Goal: Task Accomplishment & Management: Complete application form

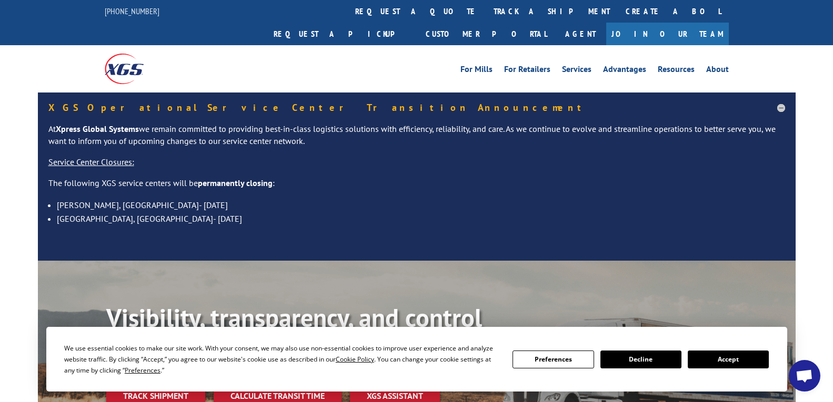
click at [723, 359] on button "Accept" at bounding box center [727, 360] width 81 height 18
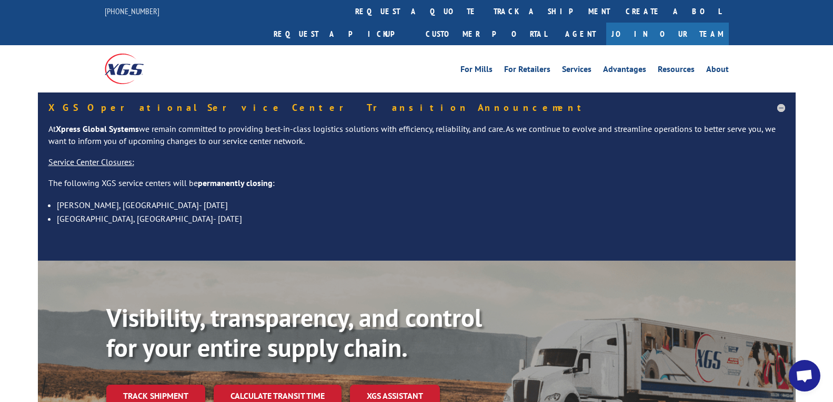
click at [694, 23] on link "Join Our Team" at bounding box center [667, 34] width 123 height 23
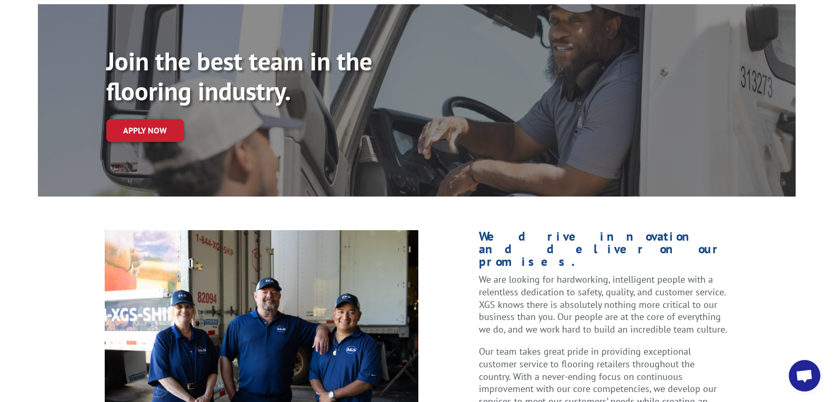
scroll to position [105, 0]
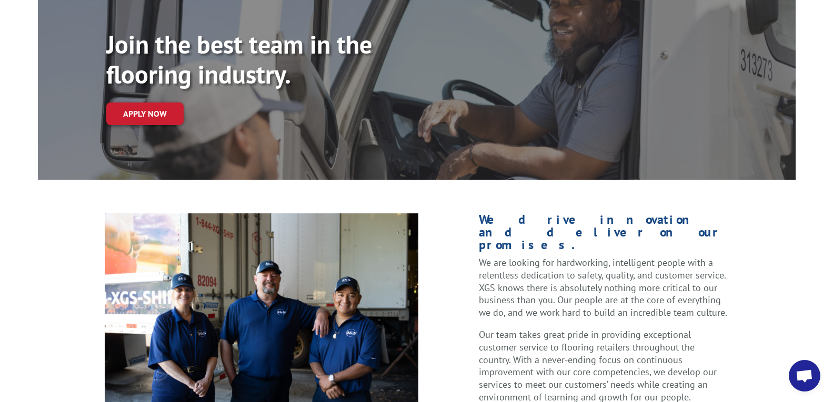
click at [134, 77] on div "Join the best team in the flooring industry. Apply now" at bounding box center [450, 87] width 689 height 117
click at [128, 103] on link "Apply now" at bounding box center [144, 114] width 77 height 23
click at [146, 103] on link "Apply now" at bounding box center [144, 114] width 77 height 23
